Goal: Complete application form: Complete application form

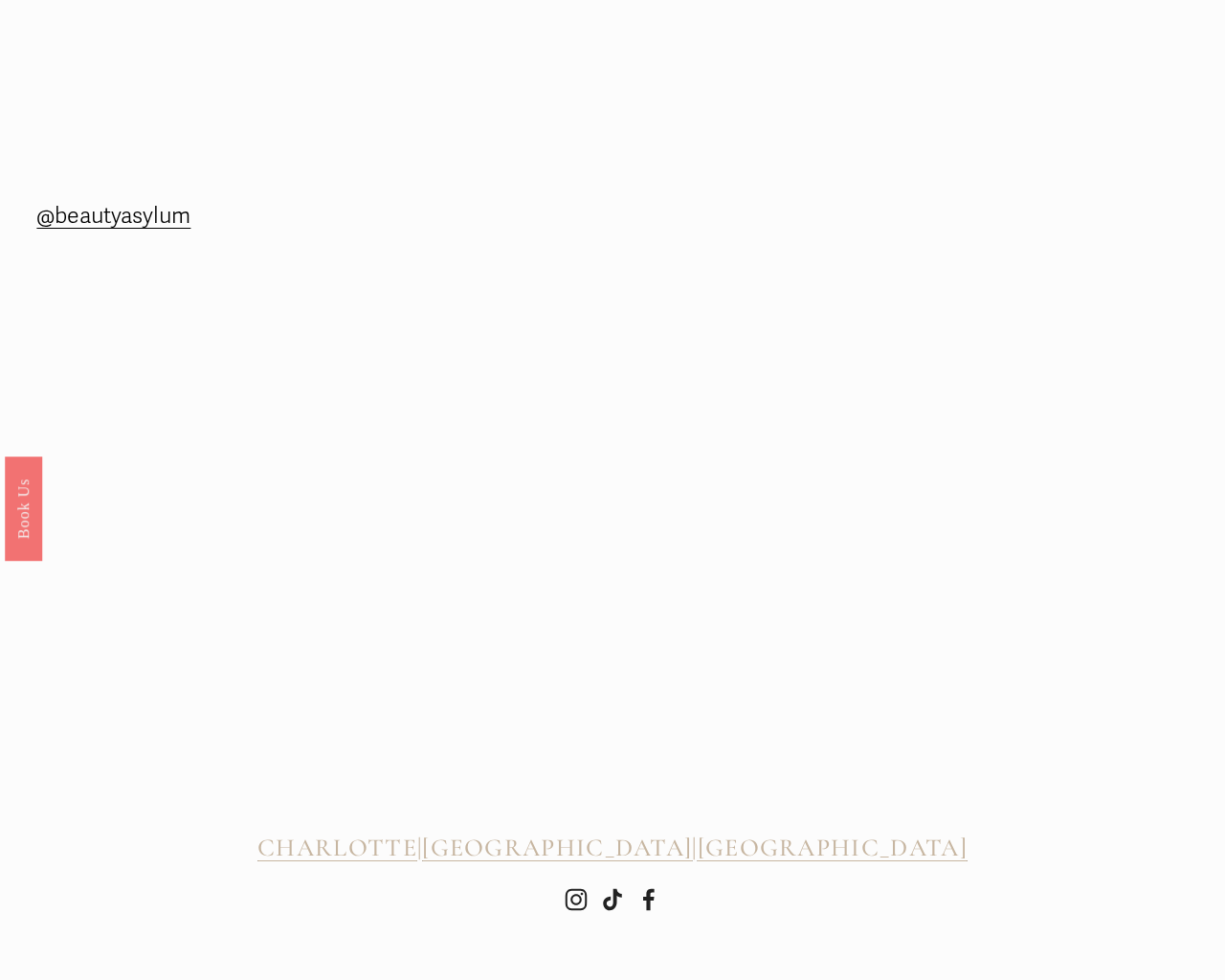
scroll to position [2999, 0]
type input "gBqsPxAZ"
type input "e"
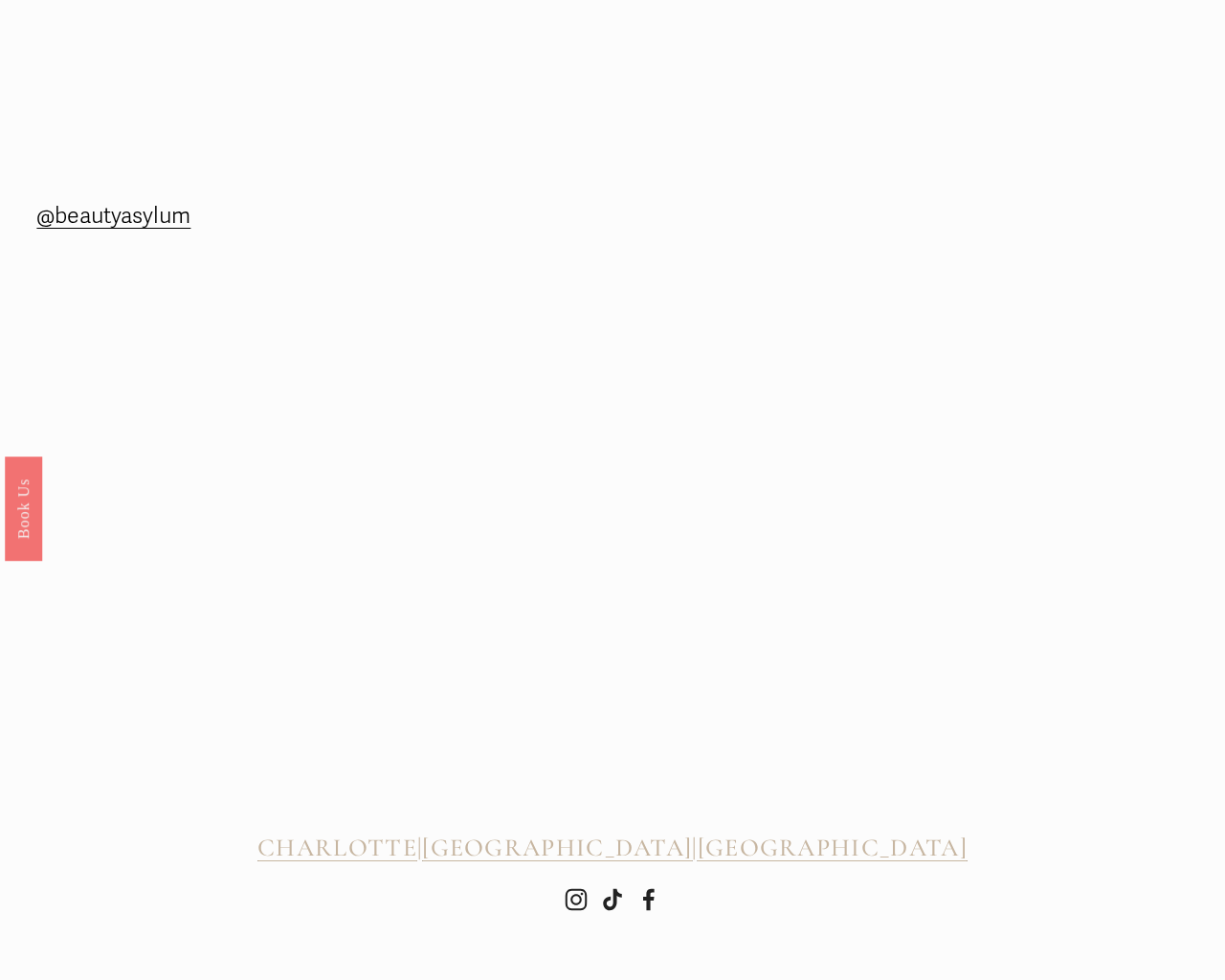
type input "e"
type input "[EMAIL_ADDRESS]"
type input "e"
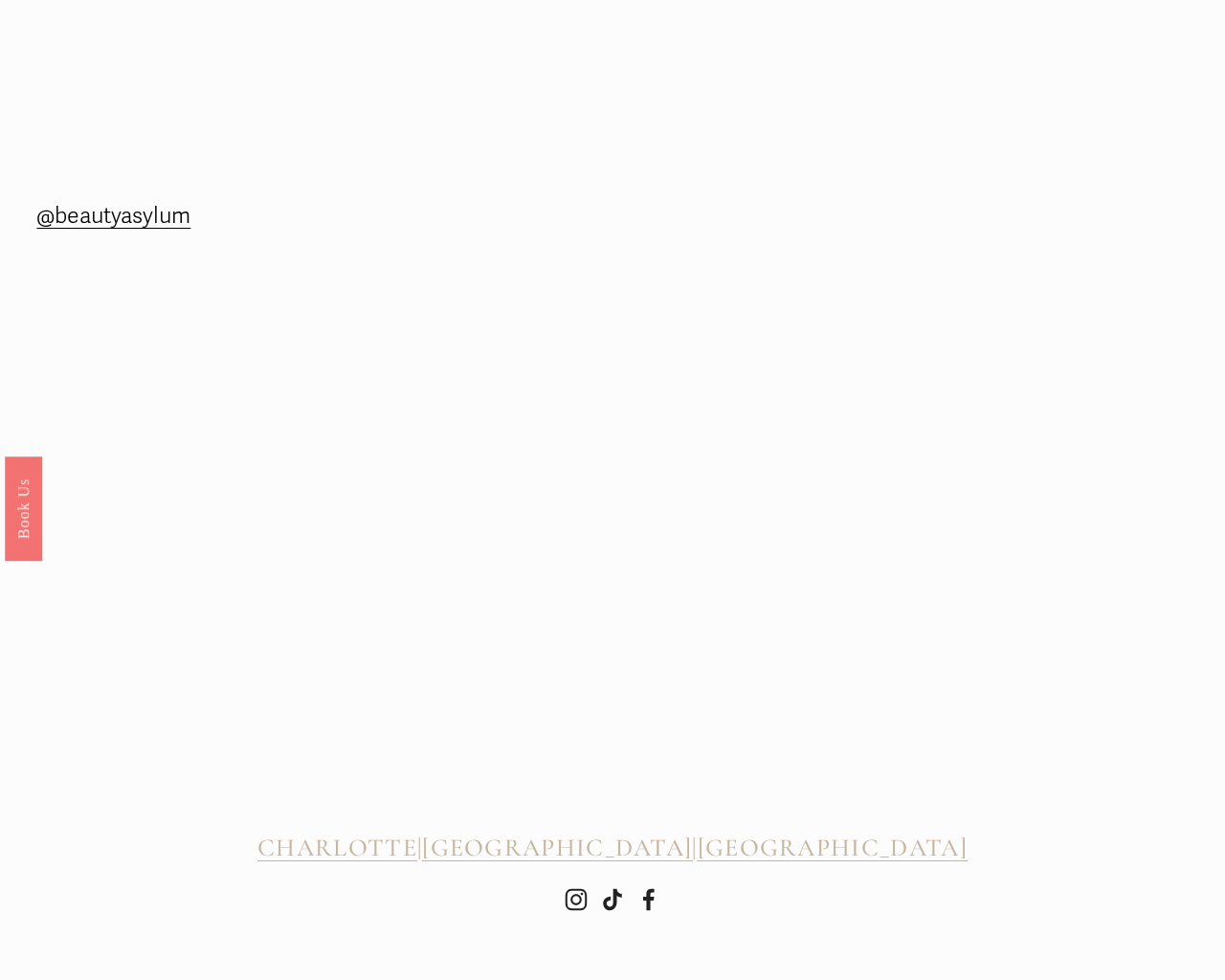
type input "e"
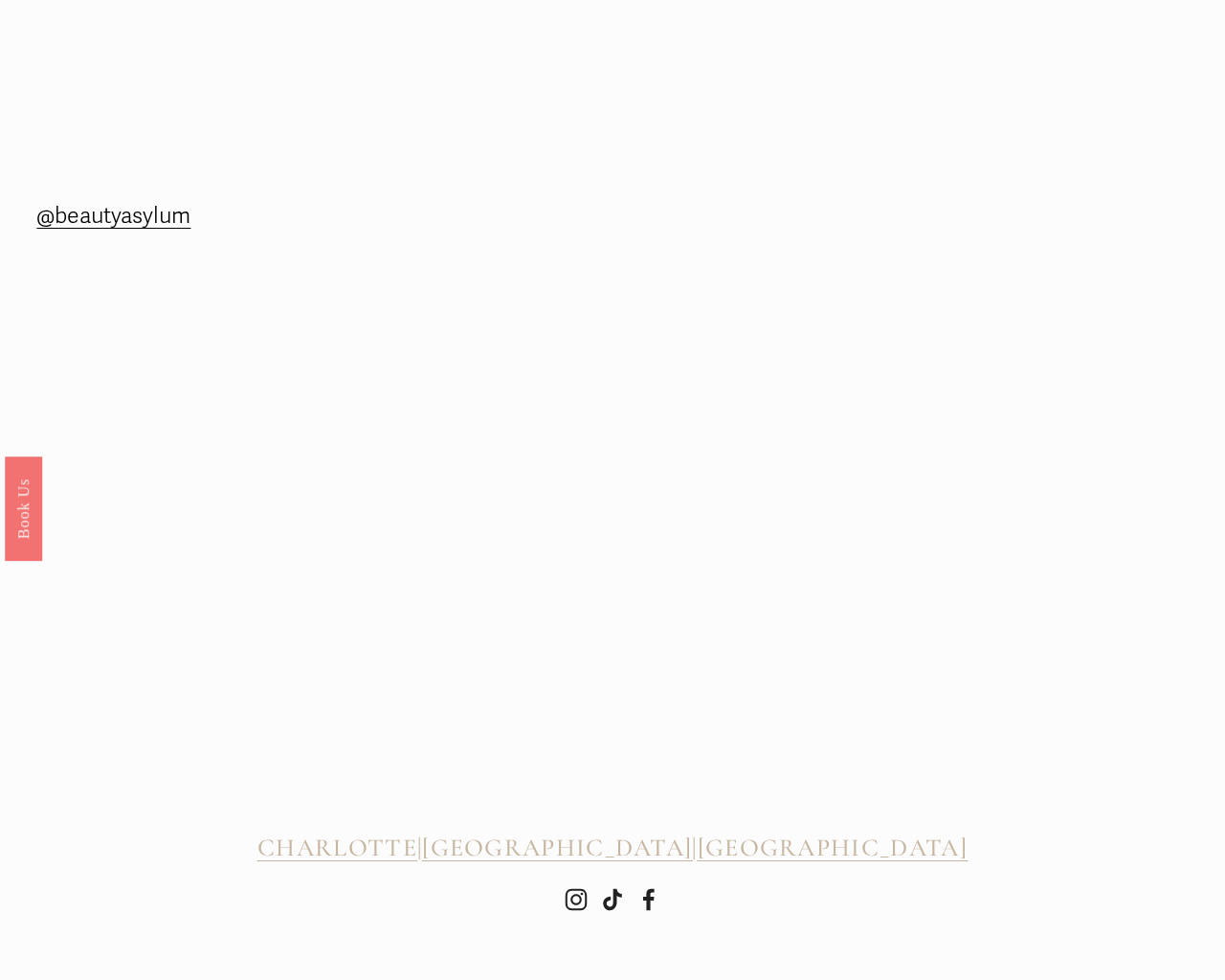
type input "e"
checkbox input "true"
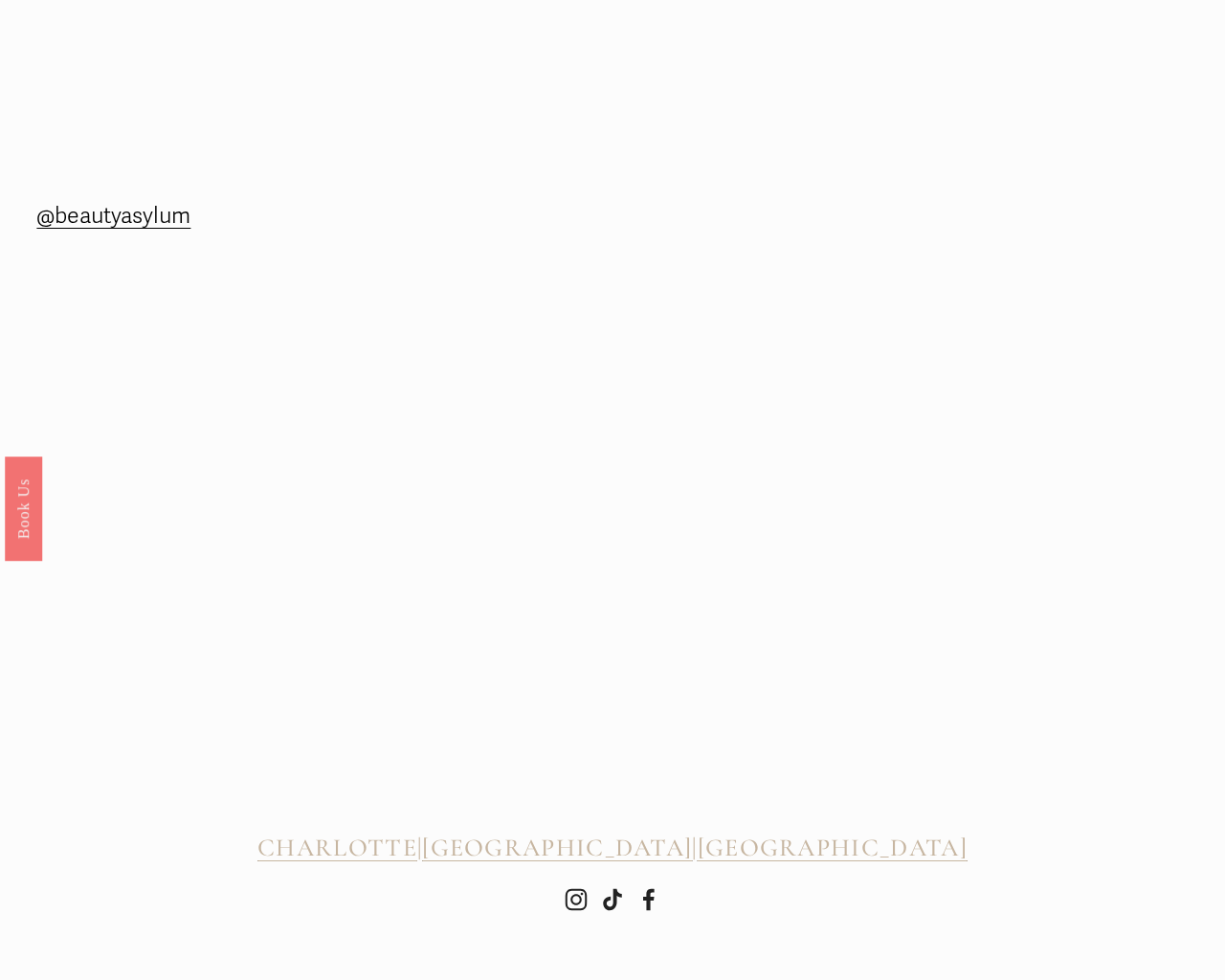
checkbox input "true"
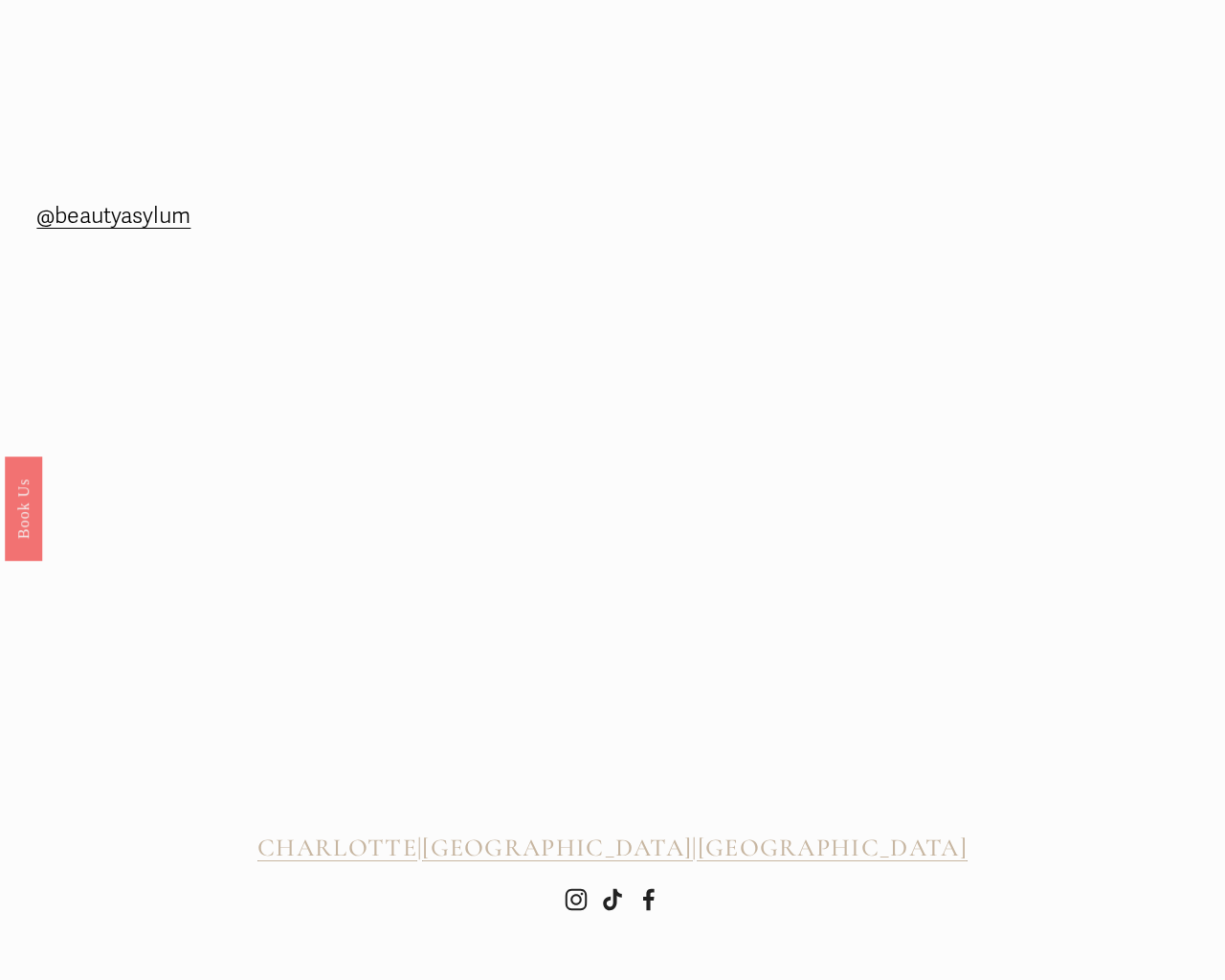
checkbox input "true"
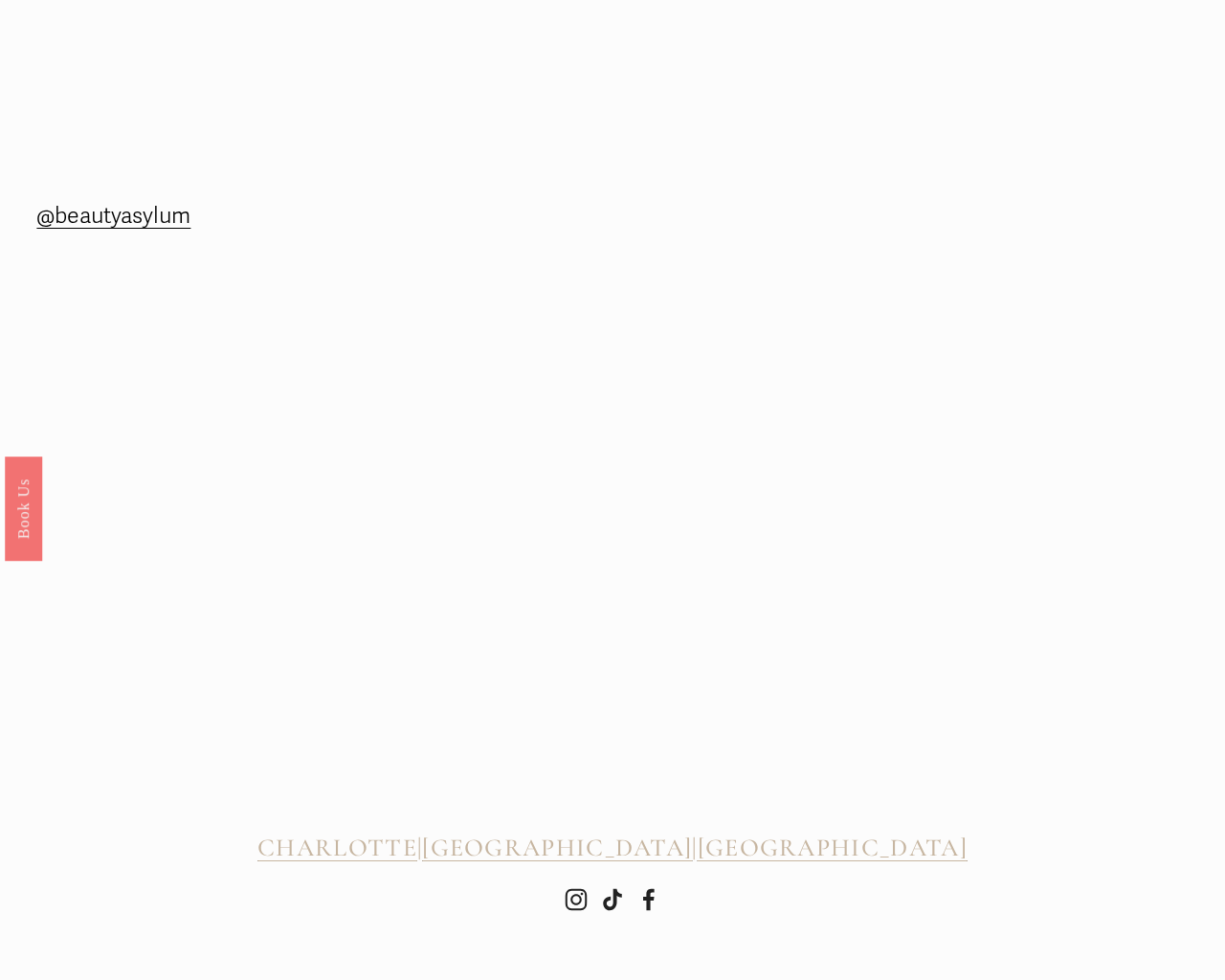
checkbox input "true"
checkbox input "false"
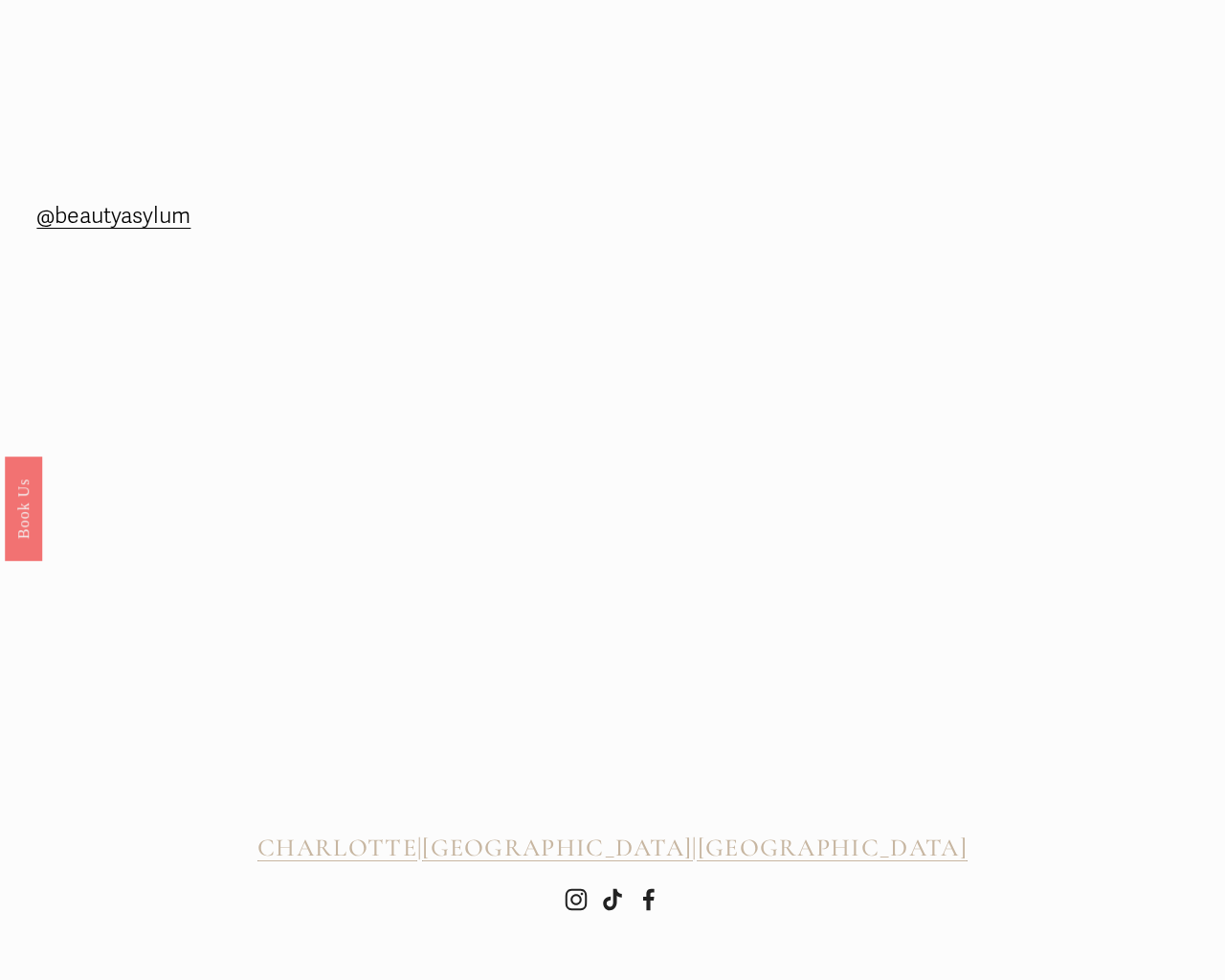
checkbox input "false"
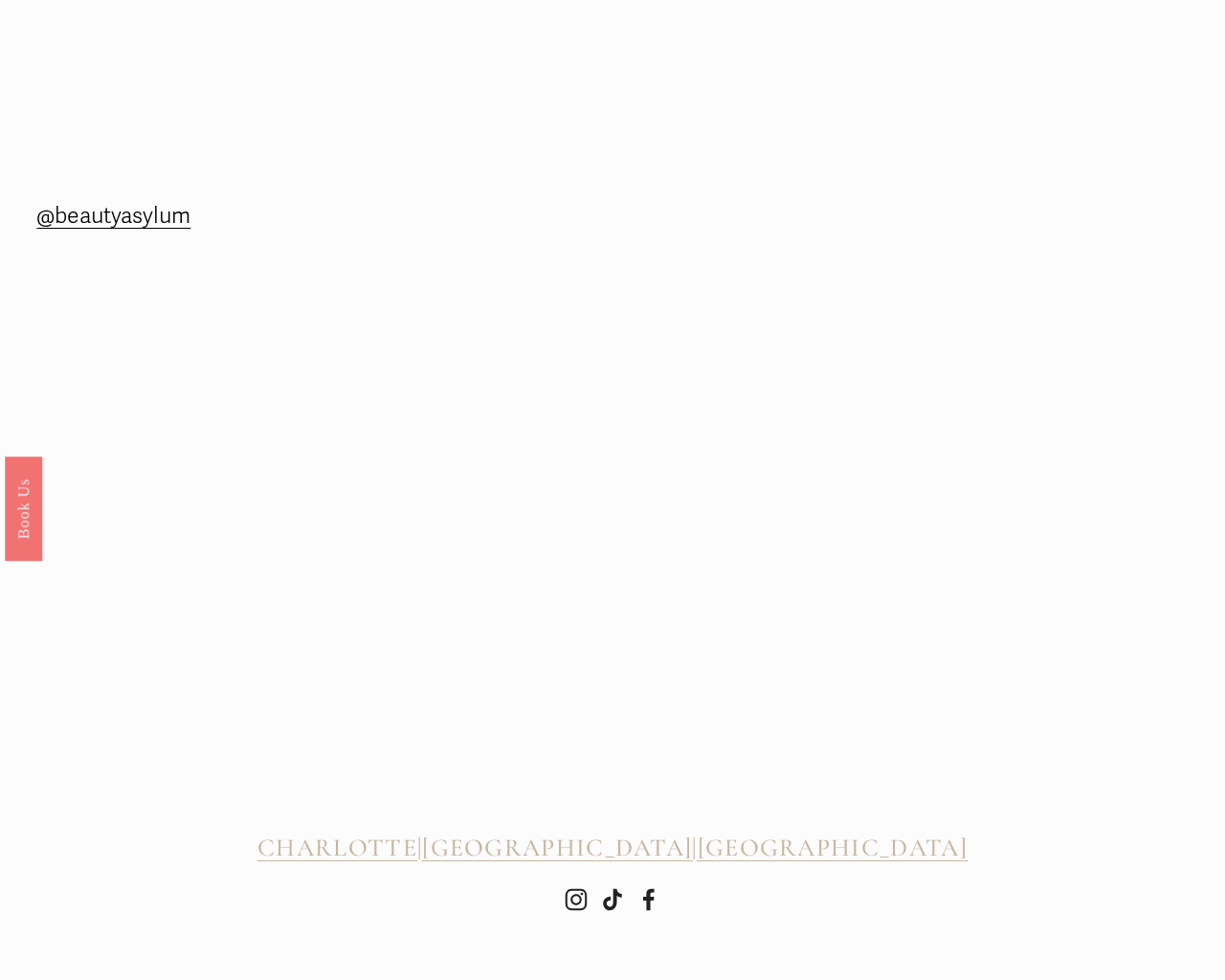
checkbox input "false"
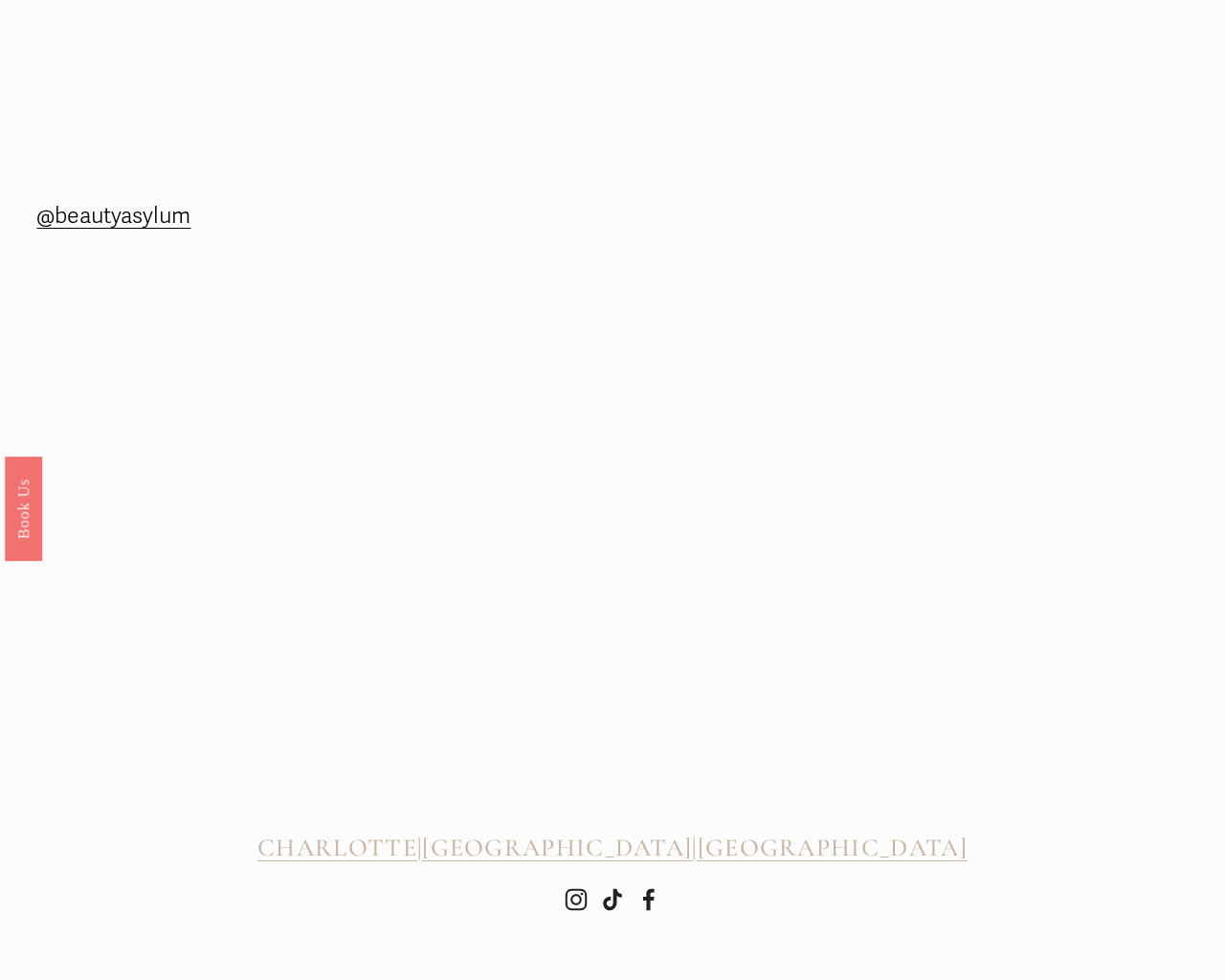
checkbox input "false"
